Goal: Task Accomplishment & Management: Manage account settings

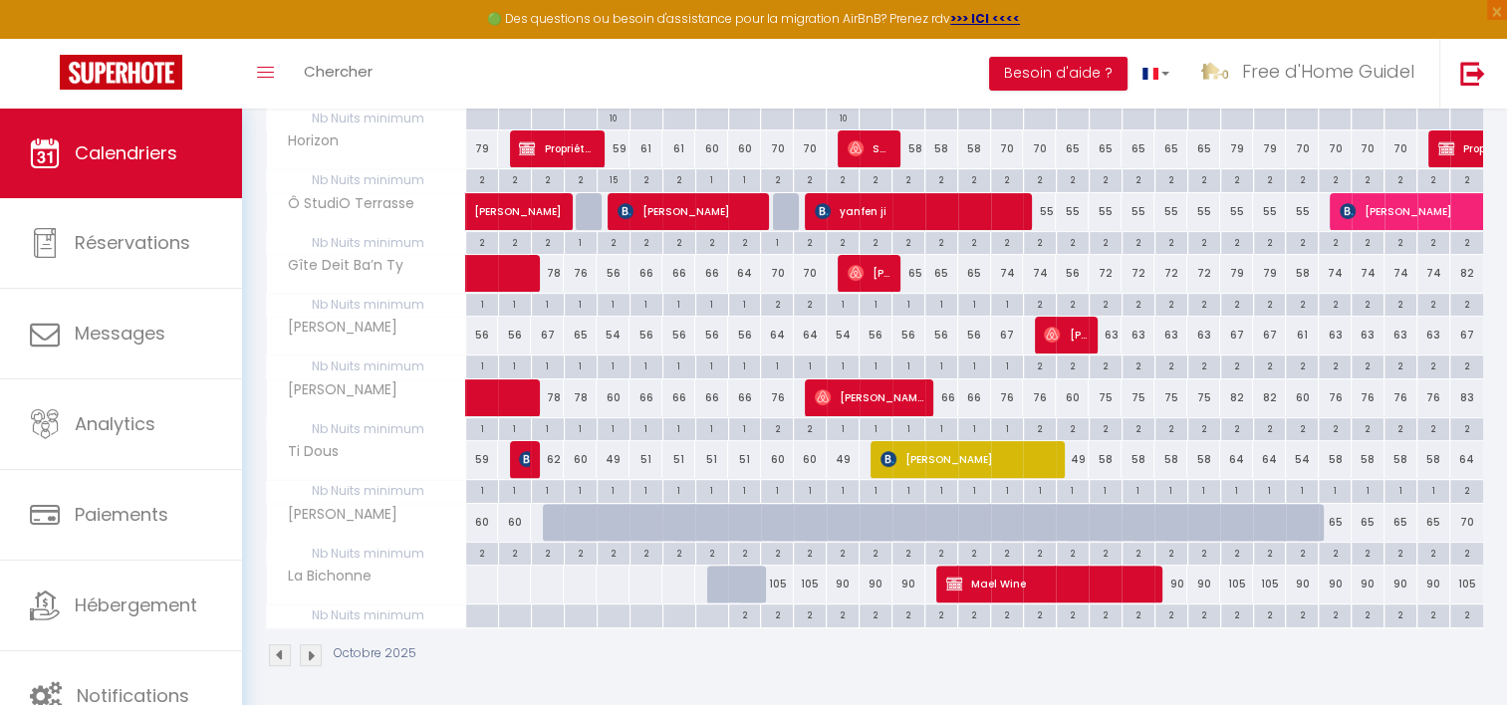
scroll to position [370, 0]
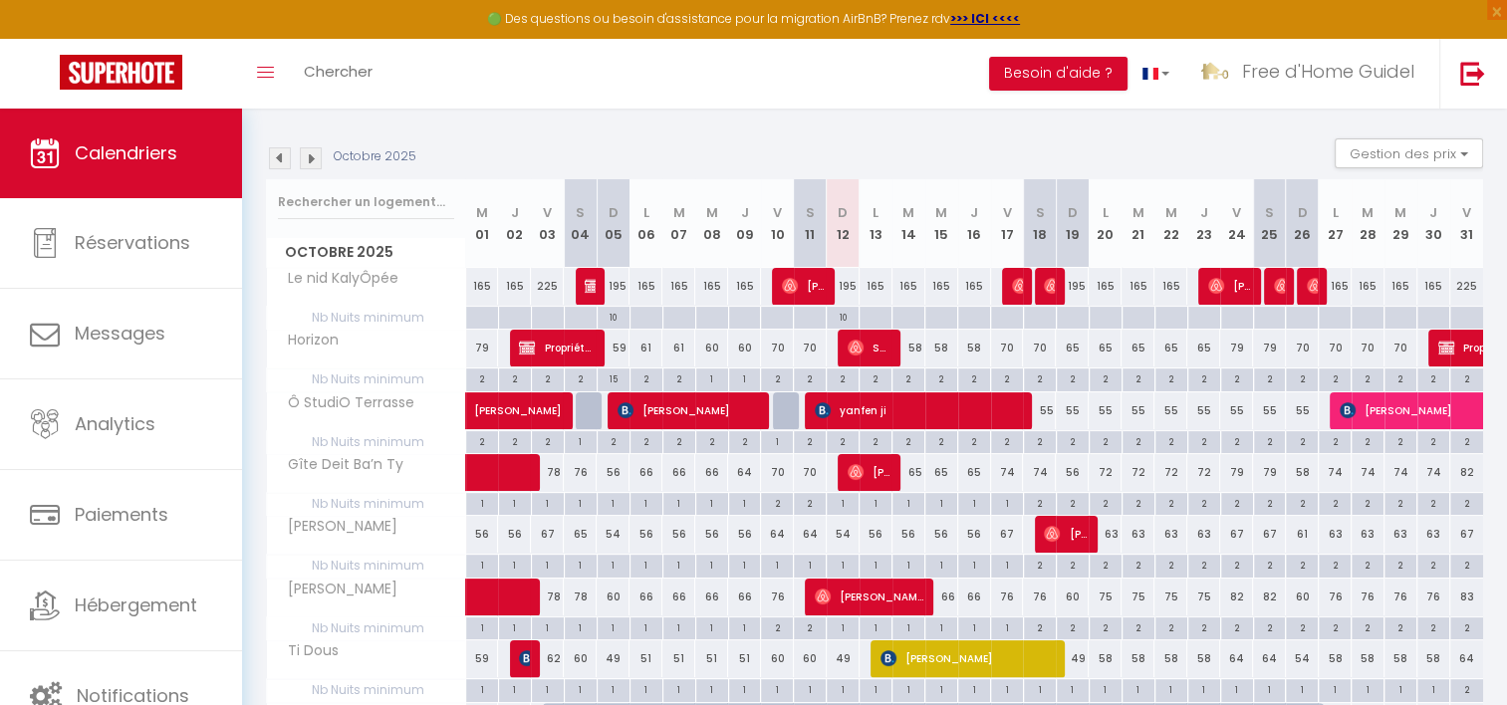
drag, startPoint x: 394, startPoint y: 168, endPoint x: 402, endPoint y: 303, distance: 134.7
click at [402, 303] on th "Le nid KalyÔpée" at bounding box center [366, 287] width 199 height 38
drag, startPoint x: 330, startPoint y: 249, endPoint x: 404, endPoint y: 248, distance: 74.7
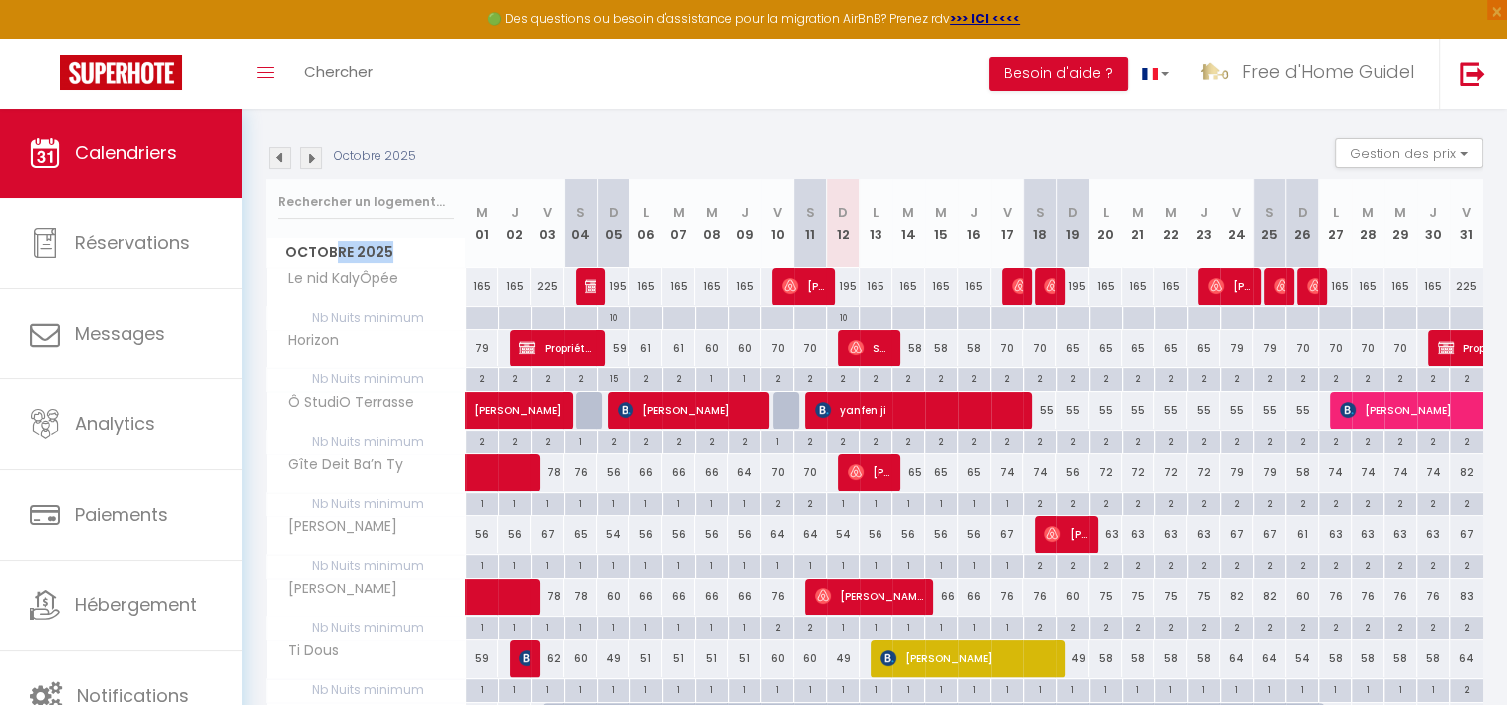
click at [404, 248] on span "Octobre 2025" at bounding box center [366, 252] width 198 height 29
drag, startPoint x: 399, startPoint y: 282, endPoint x: 389, endPoint y: 311, distance: 30.5
click at [389, 311] on tbody "Le nid KalyÔpée 165 165 225 225 [PERSON_NAME] 195 165 165 165 165 225" at bounding box center [875, 547] width 1217 height 560
click at [389, 311] on span "Nb Nuits minimum" at bounding box center [366, 318] width 198 height 22
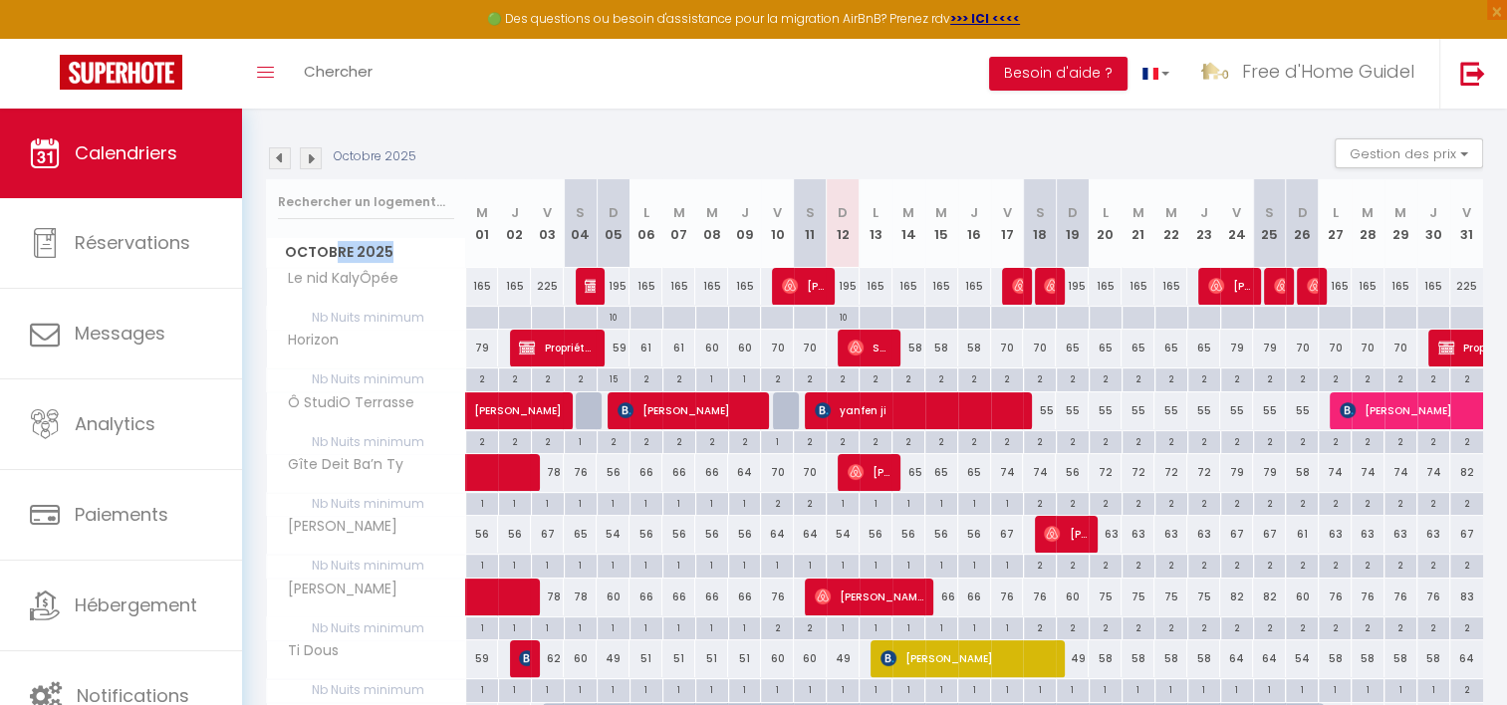
click at [389, 311] on span "Nb Nuits minimum" at bounding box center [366, 318] width 198 height 22
drag, startPoint x: 389, startPoint y: 311, endPoint x: 389, endPoint y: 289, distance: 21.9
click at [389, 289] on span "Le nid KalyÔpée" at bounding box center [336, 279] width 133 height 22
drag, startPoint x: 389, startPoint y: 289, endPoint x: 389, endPoint y: 255, distance: 33.9
click at [389, 255] on div "Octobre 2025 M 01 J 02 V 03 S 04 D 05 L 06 M 07 M 08 J 09 V 10 S 11 D 12 L 13 M…" at bounding box center [874, 503] width 1217 height 648
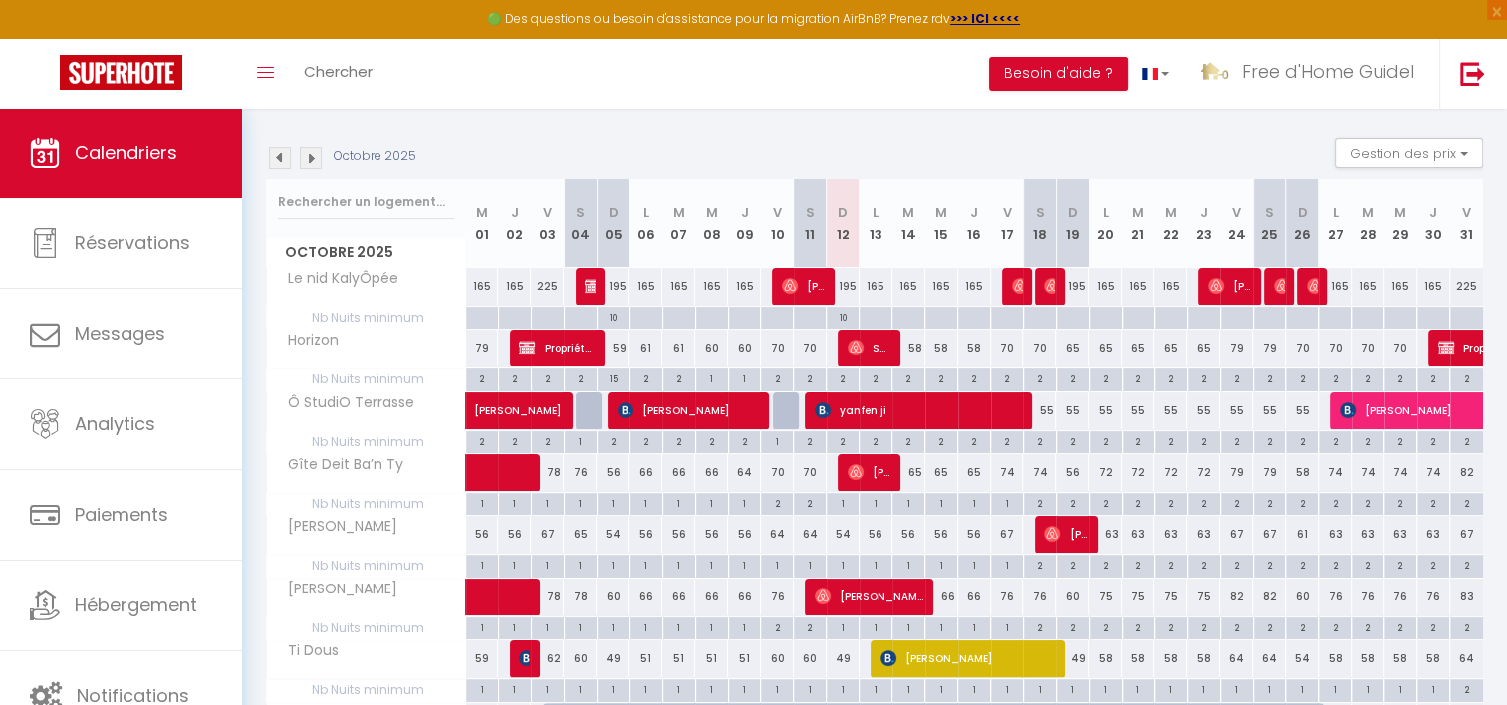
click at [389, 246] on span "Octobre 2025" at bounding box center [366, 252] width 198 height 29
click at [520, 199] on th "J 02" at bounding box center [514, 223] width 33 height 89
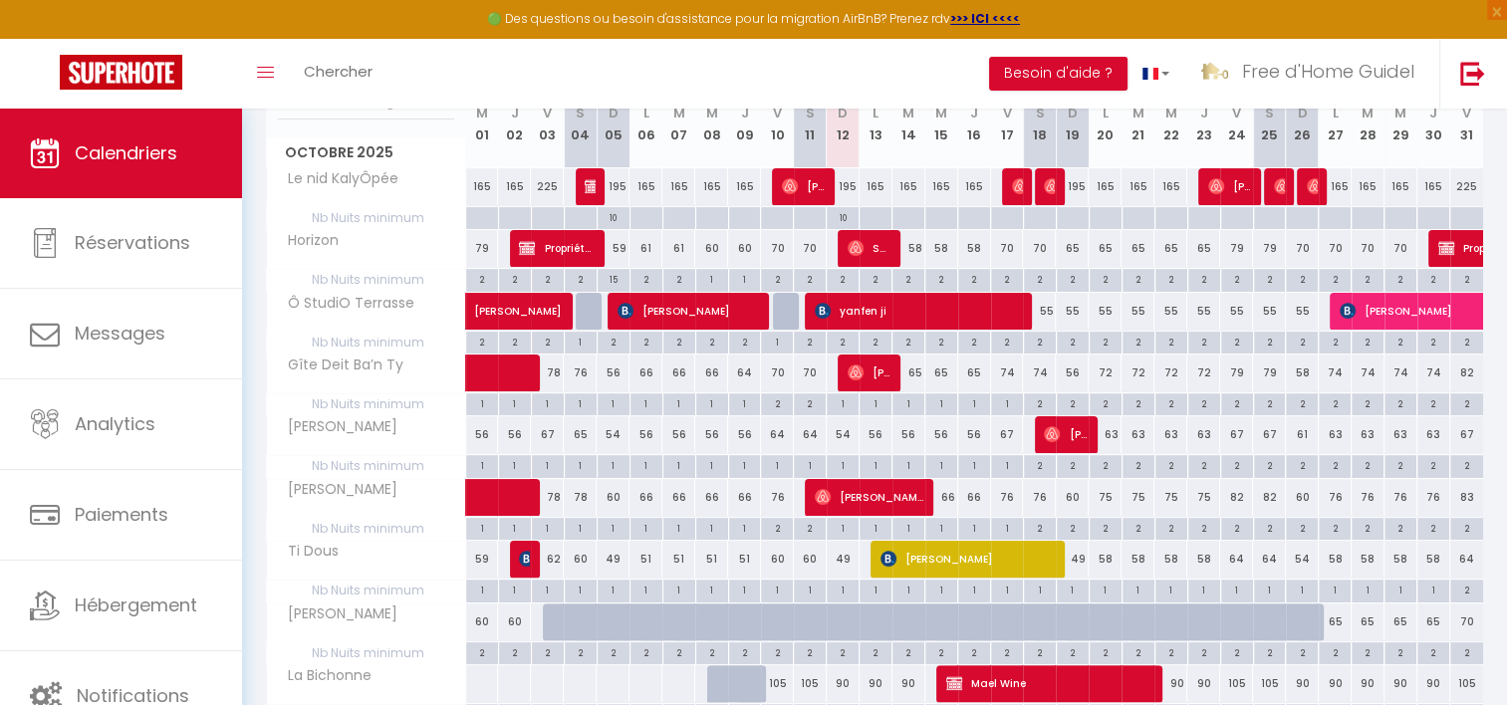
scroll to position [470, 0]
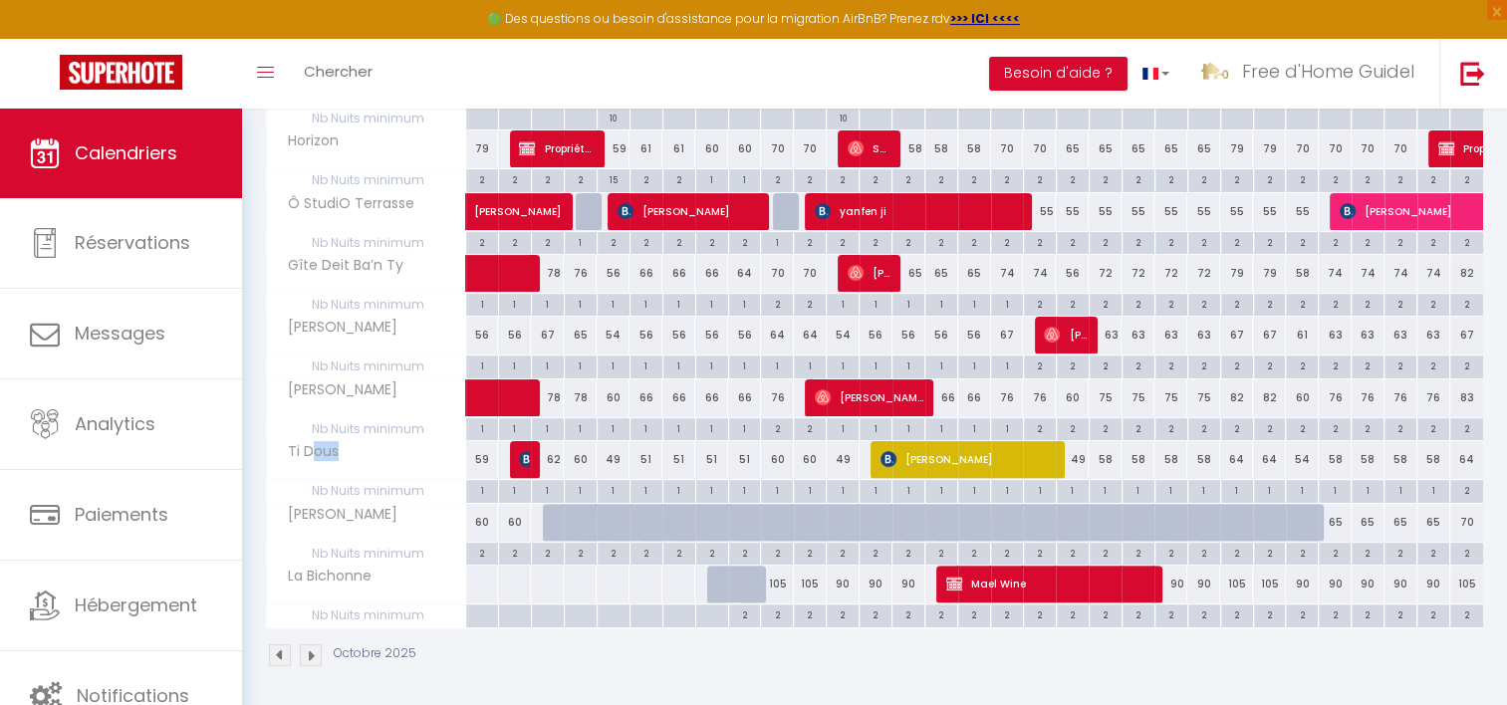
drag, startPoint x: 310, startPoint y: 445, endPoint x: 341, endPoint y: 456, distance: 32.8
click at [341, 456] on span "Ti Dous" at bounding box center [307, 452] width 75 height 22
drag, startPoint x: 341, startPoint y: 456, endPoint x: 332, endPoint y: 506, distance: 50.6
click at [332, 506] on span "[PERSON_NAME]" at bounding box center [336, 515] width 132 height 22
drag, startPoint x: 358, startPoint y: 390, endPoint x: 351, endPoint y: 546, distance: 155.5
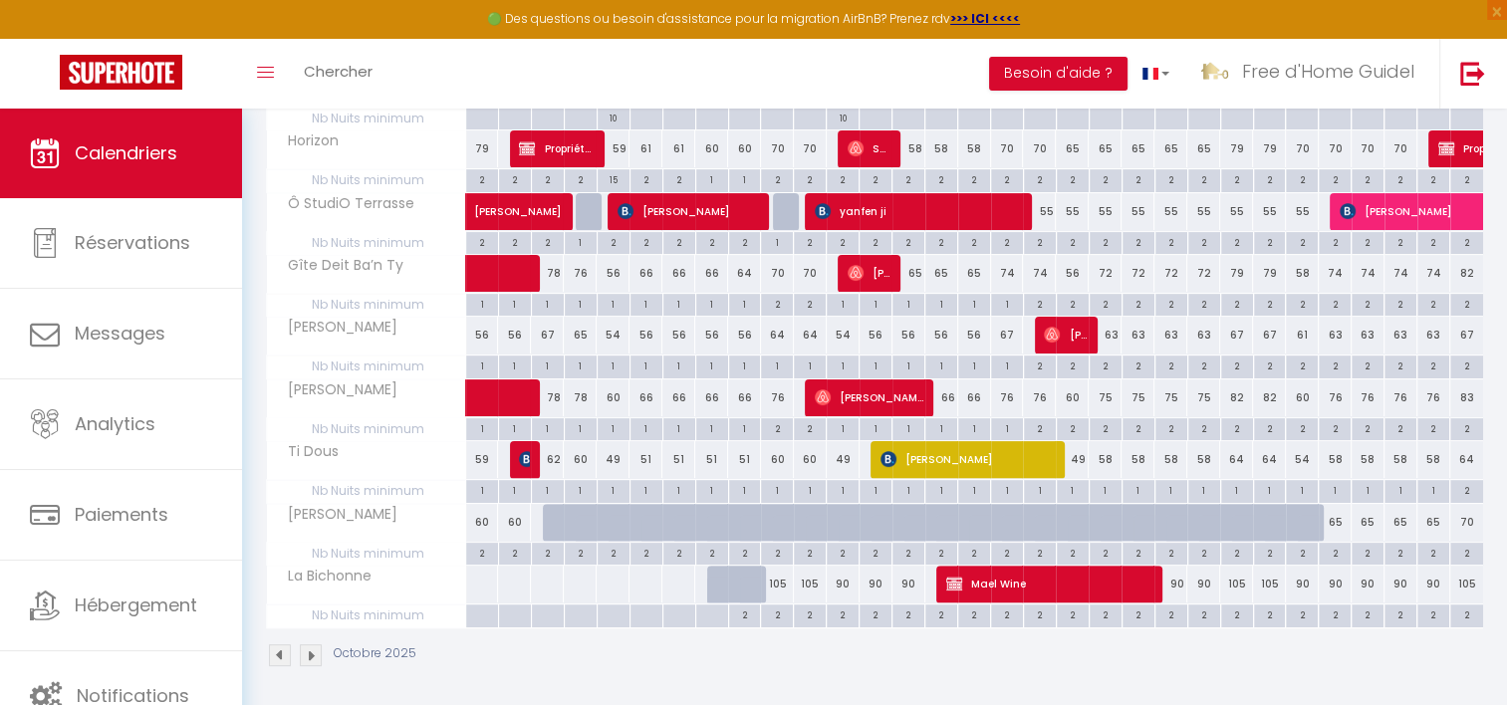
click at [351, 546] on tbody "Le nid KalyÔpée 165 165 225 225 [PERSON_NAME] 195 165 165 165 165 225" at bounding box center [875, 348] width 1217 height 560
click at [351, 546] on span "Nb Nuits minimum" at bounding box center [366, 554] width 198 height 22
click at [411, 553] on span "Nb Nuits minimum" at bounding box center [366, 554] width 198 height 22
click at [1335, 521] on div "65" at bounding box center [1334, 522] width 33 height 37
type input "65"
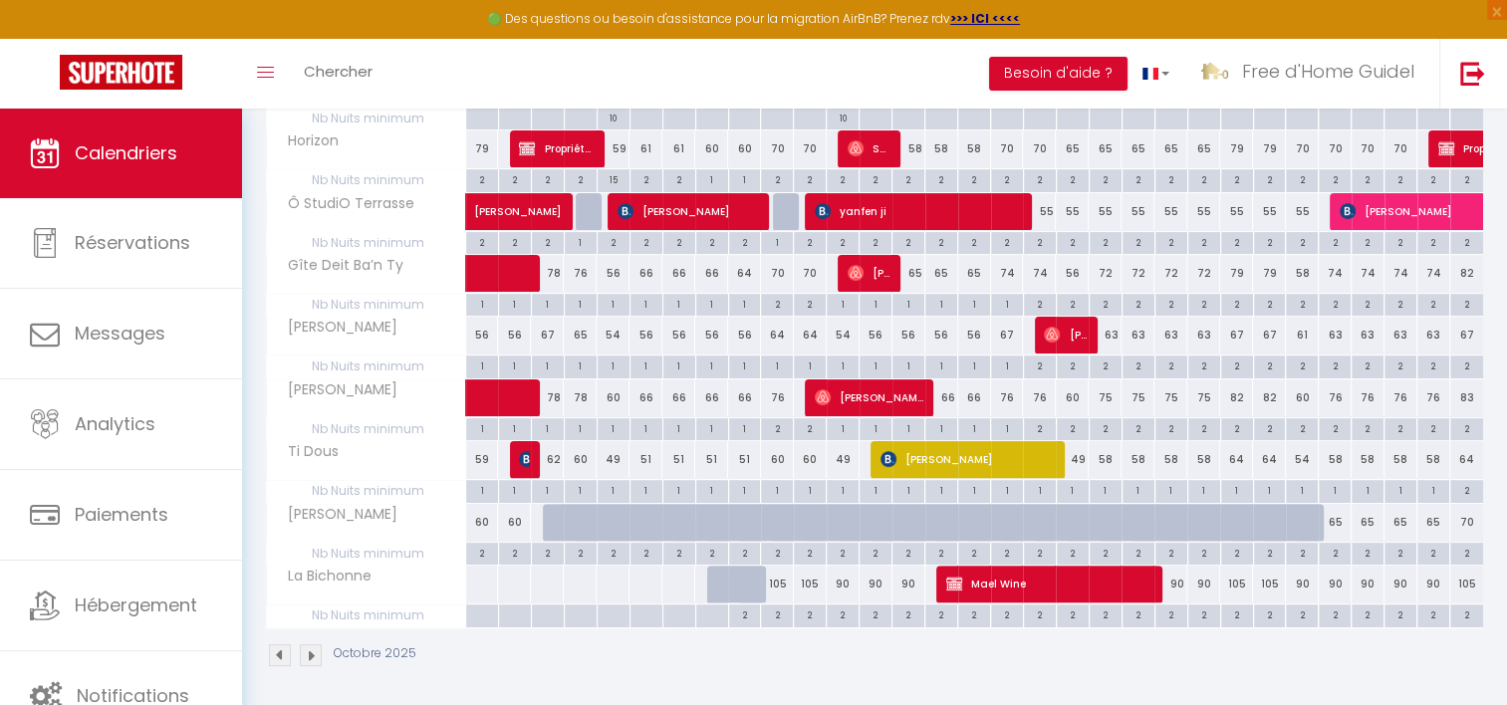
type input "Lun 27 Octobre 2025"
type input "[DATE]"
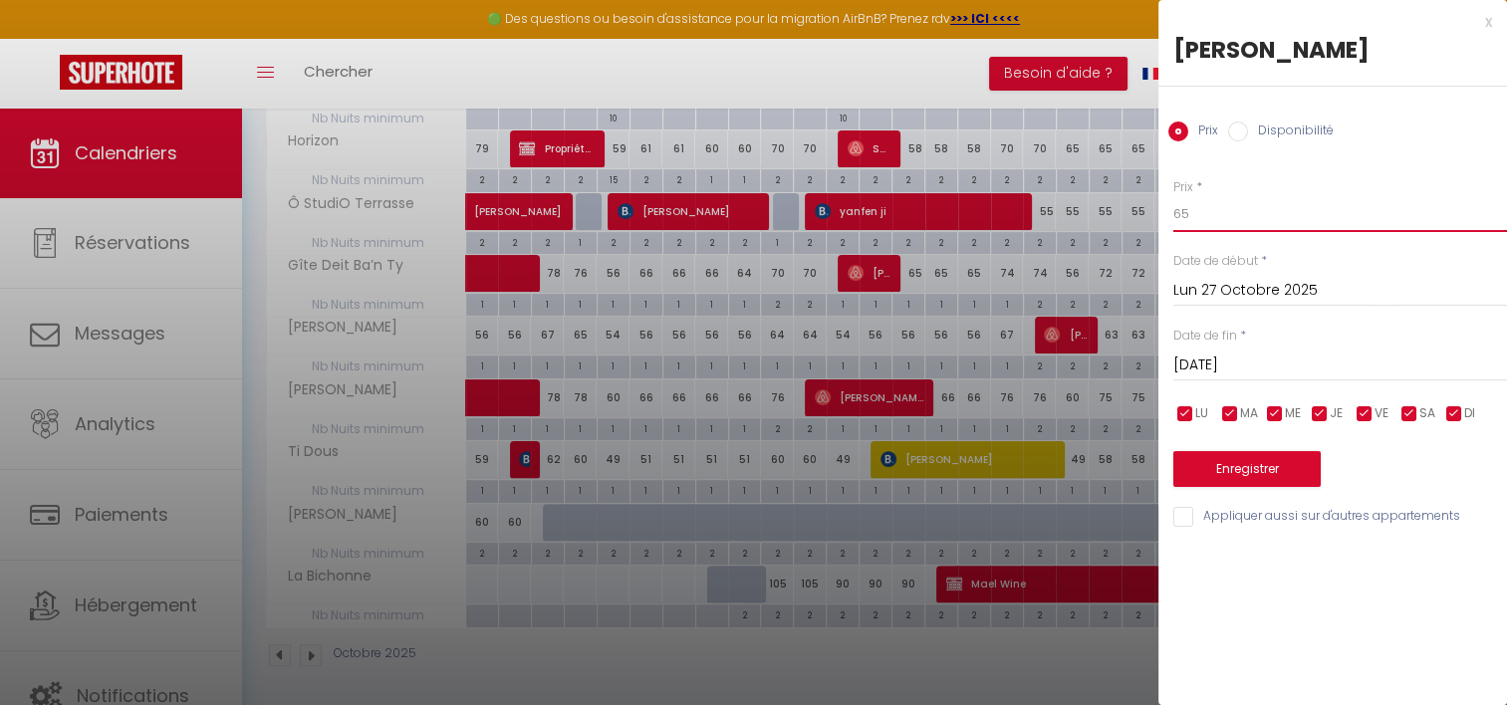
click at [1208, 203] on input "65" at bounding box center [1340, 214] width 334 height 36
type input "63"
click at [1258, 369] on input "[DATE]" at bounding box center [1340, 365] width 334 height 26
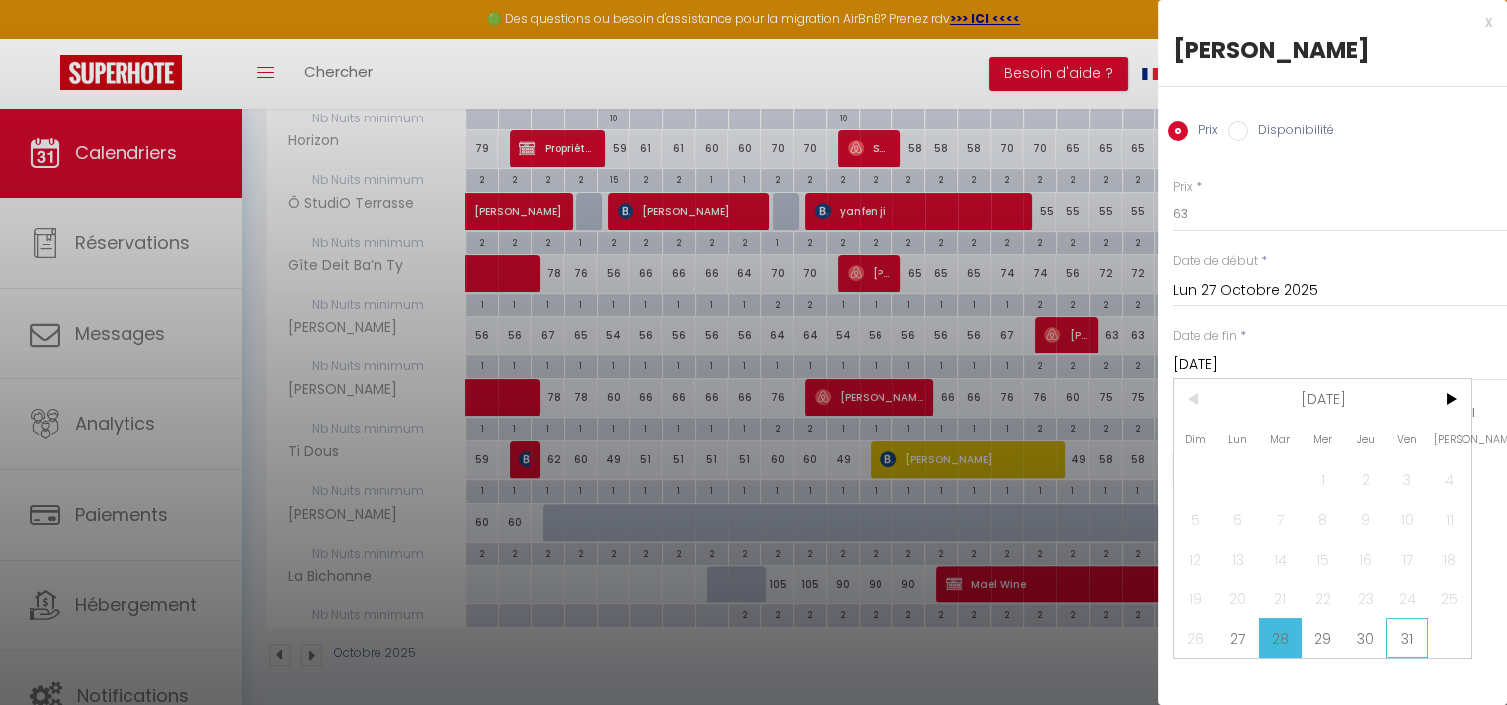
click at [1393, 638] on span "31" at bounding box center [1407, 638] width 43 height 40
type input "Ven 31 Octobre 2025"
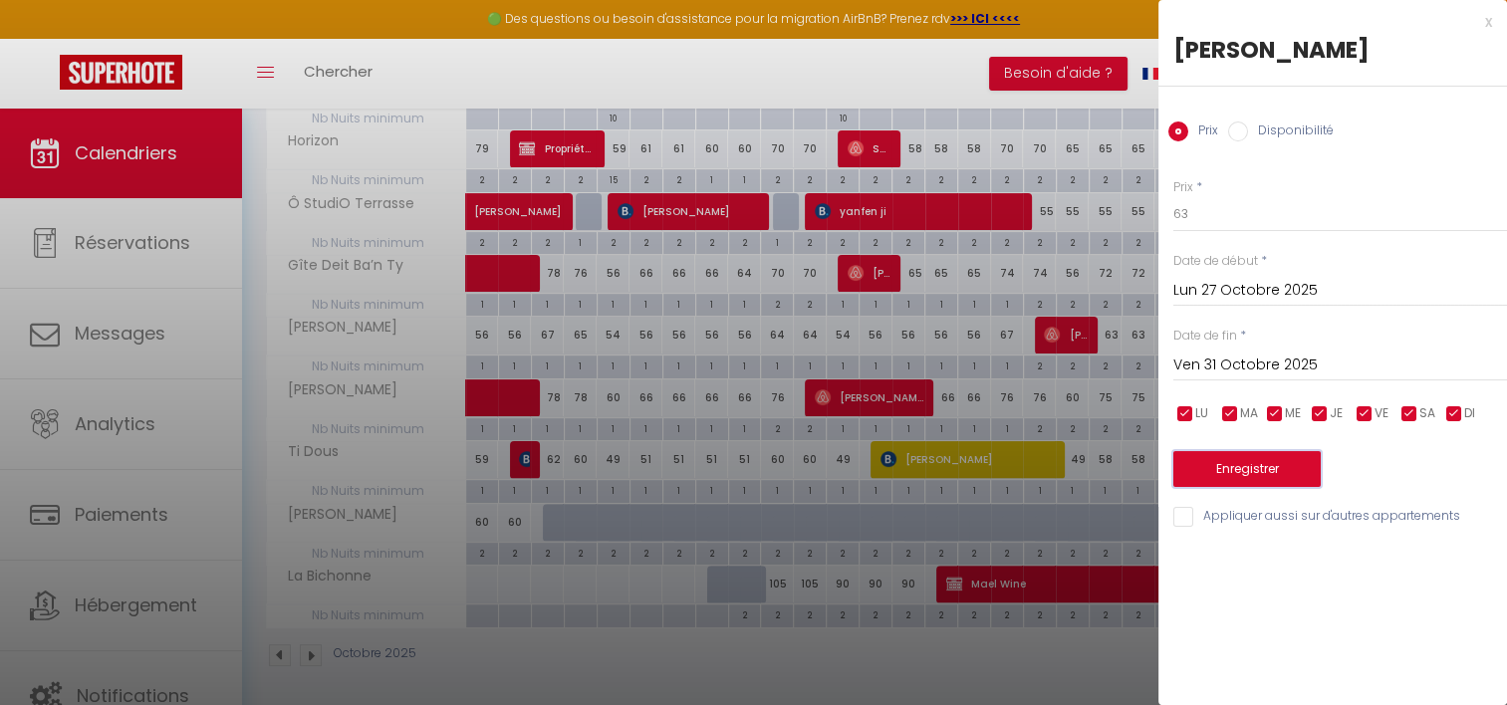
click at [1254, 474] on button "Enregistrer" at bounding box center [1246, 469] width 147 height 36
